Goal: Check status: Check status

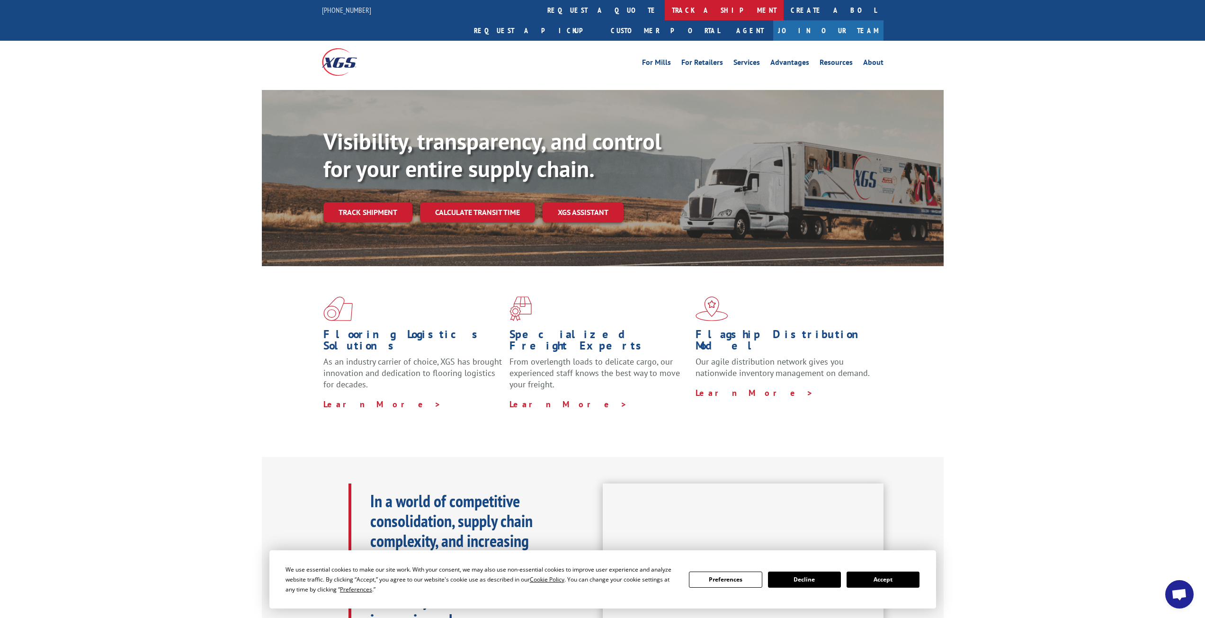
click at [665, 7] on link "track a shipment" at bounding box center [724, 10] width 119 height 20
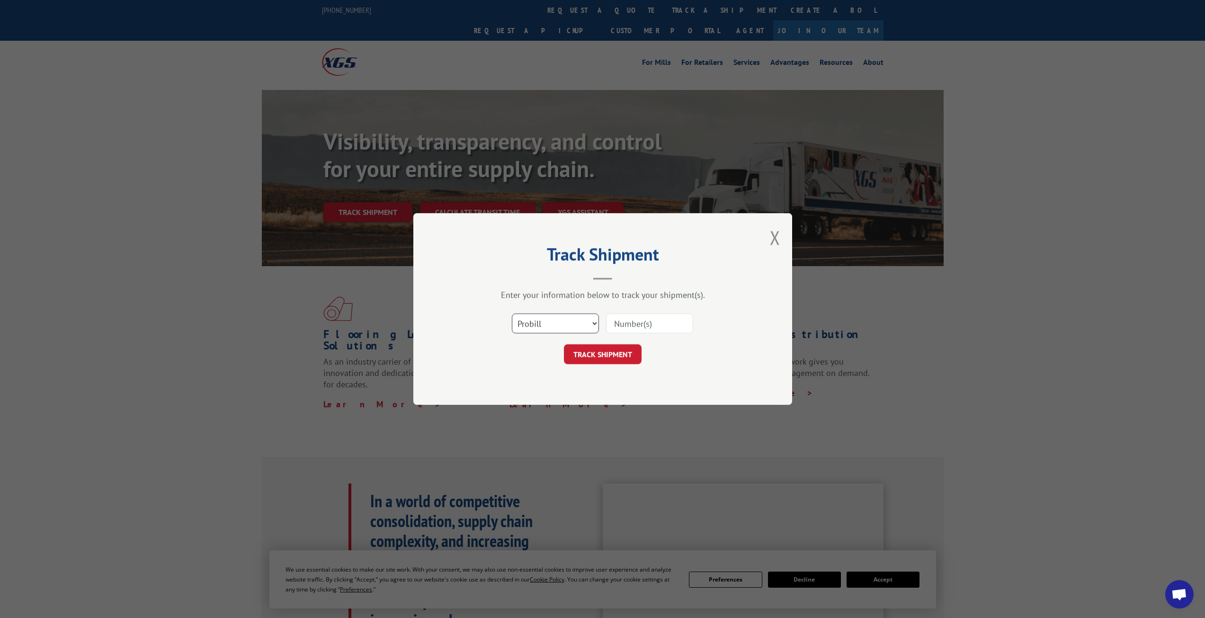
click at [593, 320] on select "Select category... Probill BOL PO" at bounding box center [555, 323] width 87 height 20
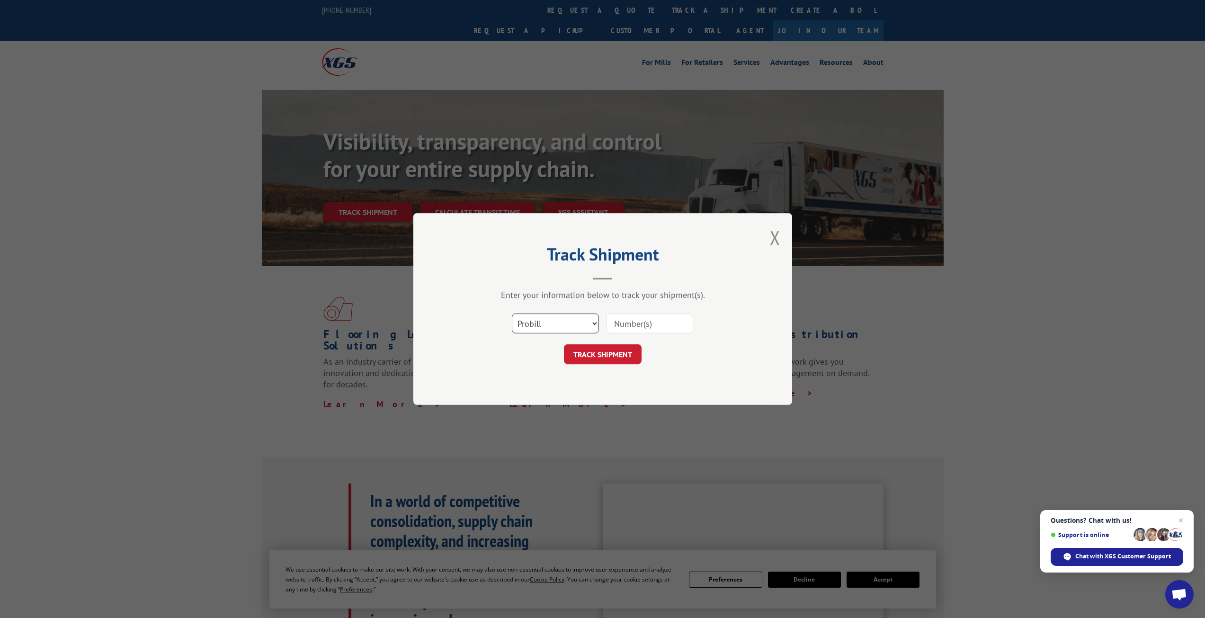
select select "bol"
click at [512, 313] on select "Select category... Probill BOL PO" at bounding box center [555, 323] width 87 height 20
click at [631, 322] on input at bounding box center [649, 323] width 87 height 20
paste input "7052360"
type input "7052360"
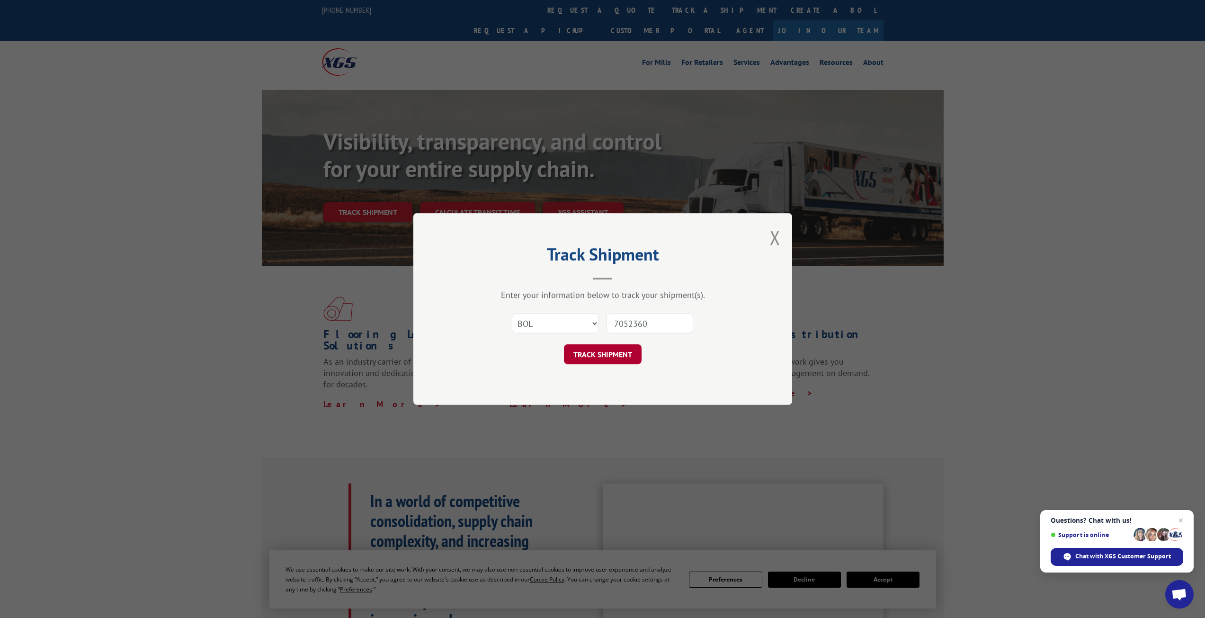
click at [612, 350] on button "TRACK SHIPMENT" at bounding box center [603, 354] width 78 height 20
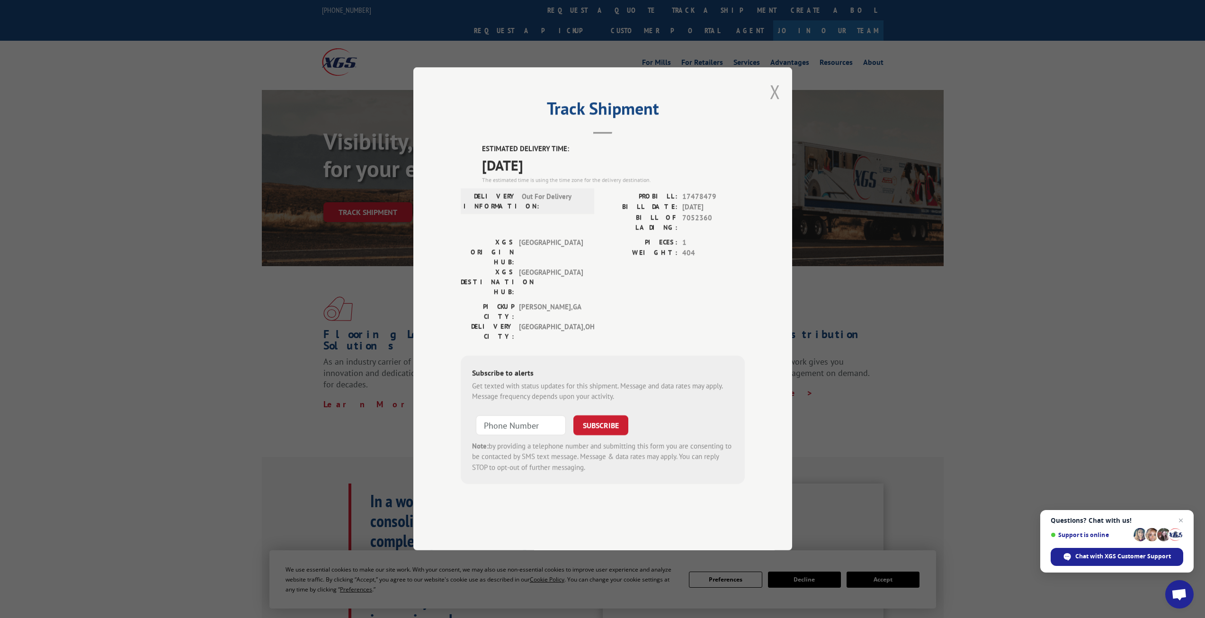
click at [774, 104] on button "Close modal" at bounding box center [775, 91] width 10 height 25
